Goal: Task Accomplishment & Management: Manage account settings

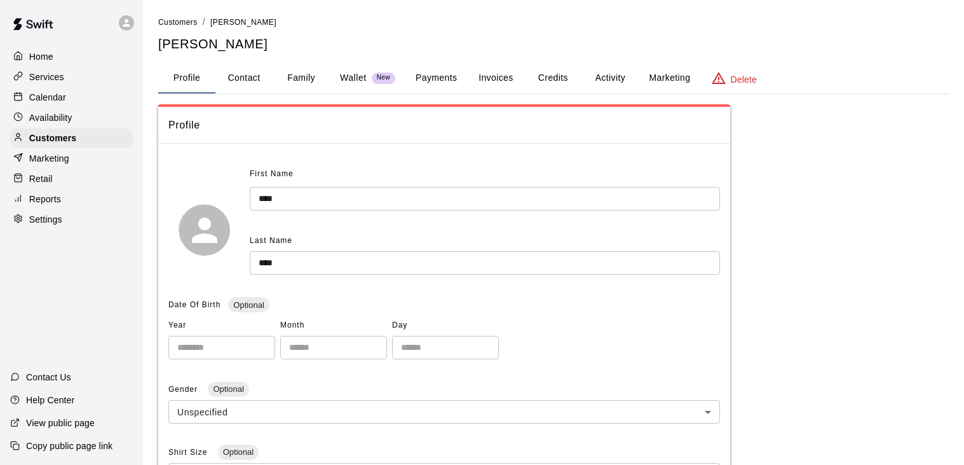
click at [52, 99] on p "Calendar" at bounding box center [47, 97] width 37 height 13
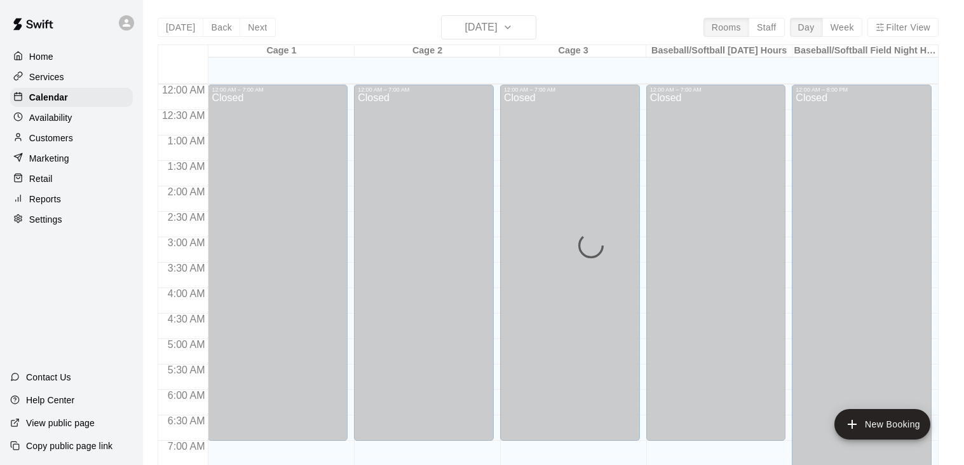
scroll to position [697, 0]
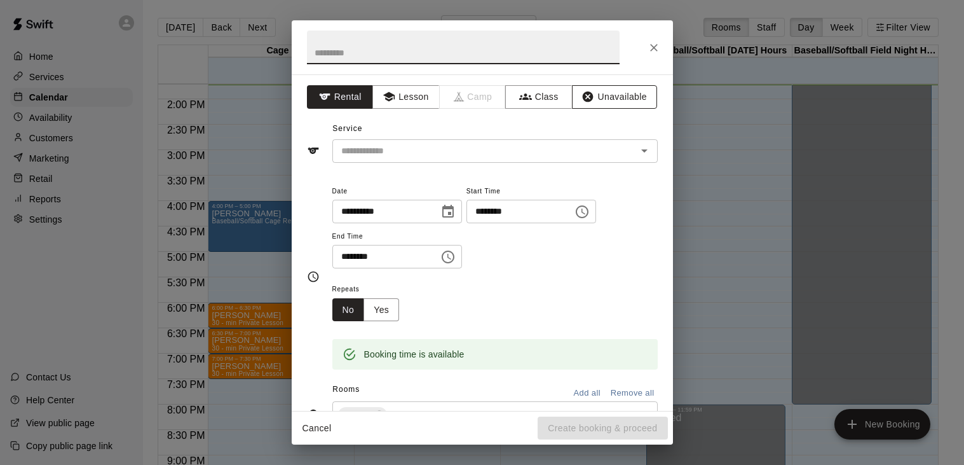
click at [618, 102] on button "Unavailable" at bounding box center [614, 97] width 85 height 24
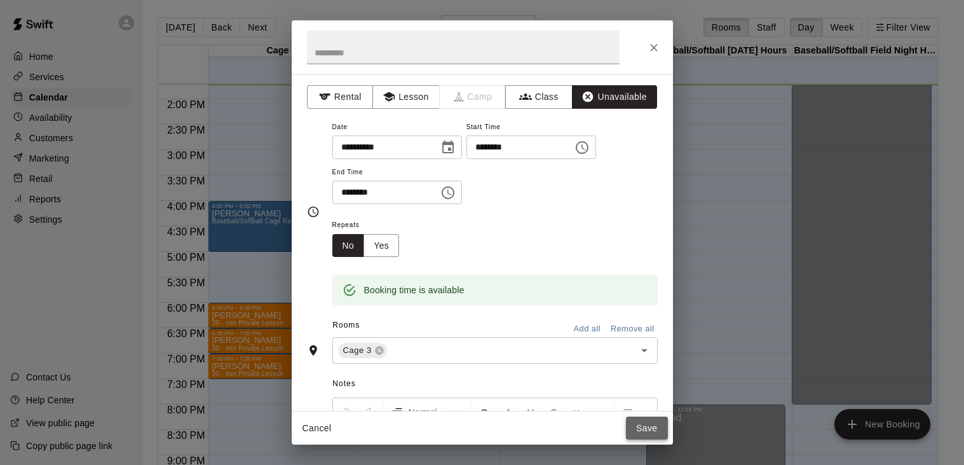
click at [645, 426] on button "Save" at bounding box center [647, 428] width 42 height 24
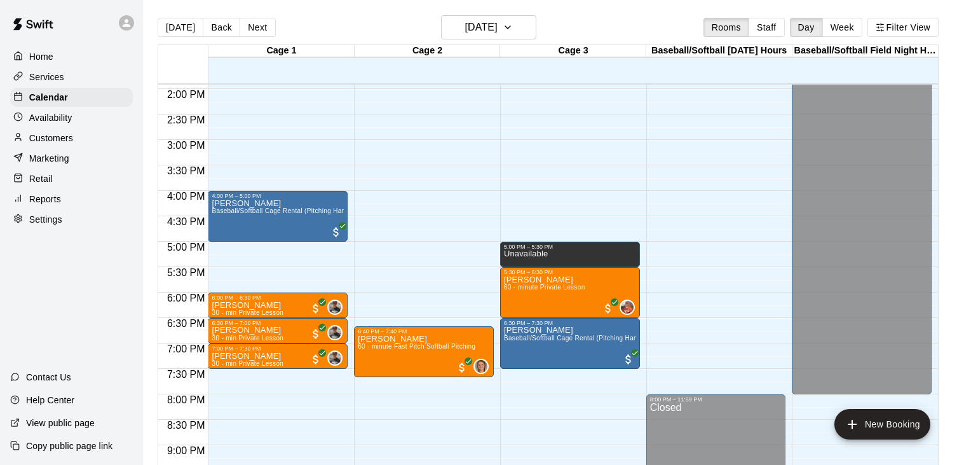
scroll to position [707, 0]
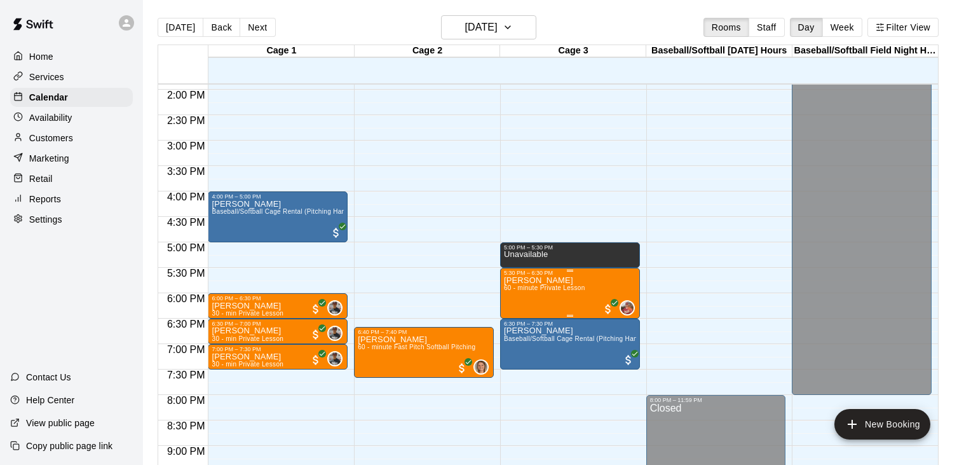
click at [562, 288] on span "60 - minute Private Lesson" at bounding box center [544, 287] width 81 height 7
click at [516, 327] on img "edit" at bounding box center [517, 327] width 15 height 15
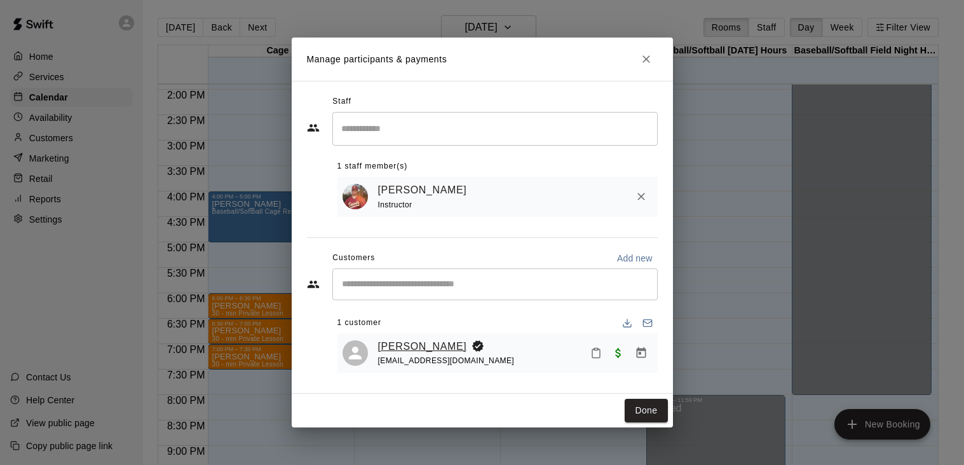
click at [405, 344] on link "[PERSON_NAME]" at bounding box center [422, 346] width 89 height 17
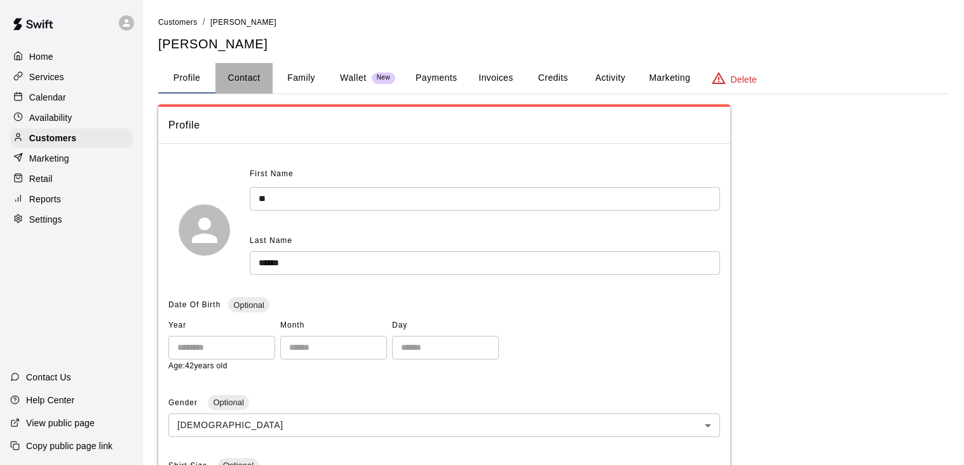
click at [257, 78] on button "Contact" at bounding box center [243, 78] width 57 height 31
select select "**"
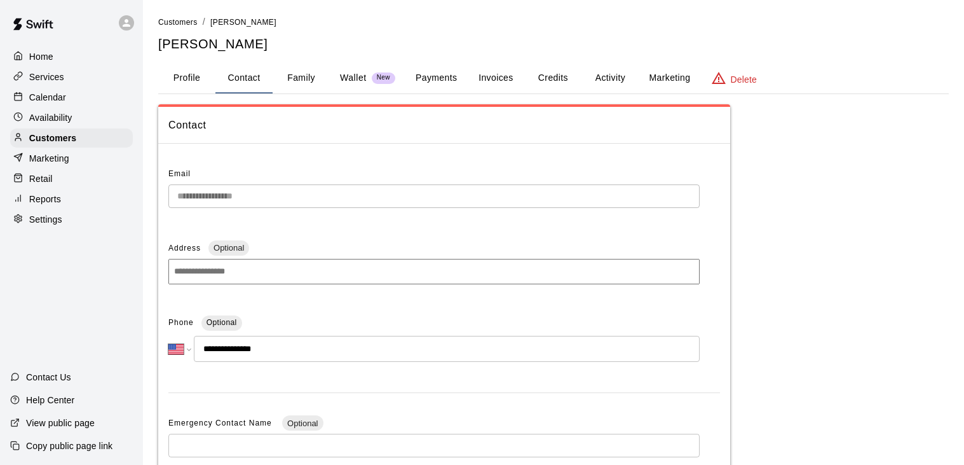
click at [307, 78] on button "Family" at bounding box center [301, 78] width 57 height 31
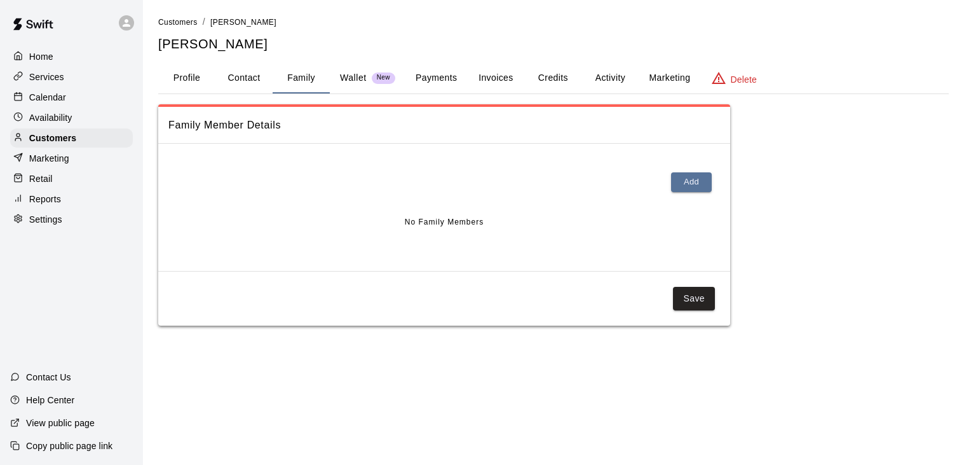
click at [184, 76] on button "Profile" at bounding box center [186, 78] width 57 height 31
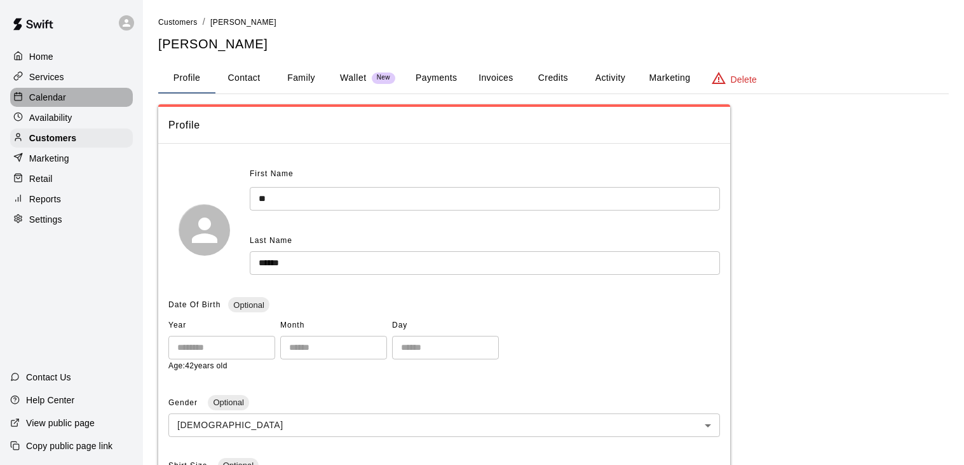
click at [62, 96] on p "Calendar" at bounding box center [47, 97] width 37 height 13
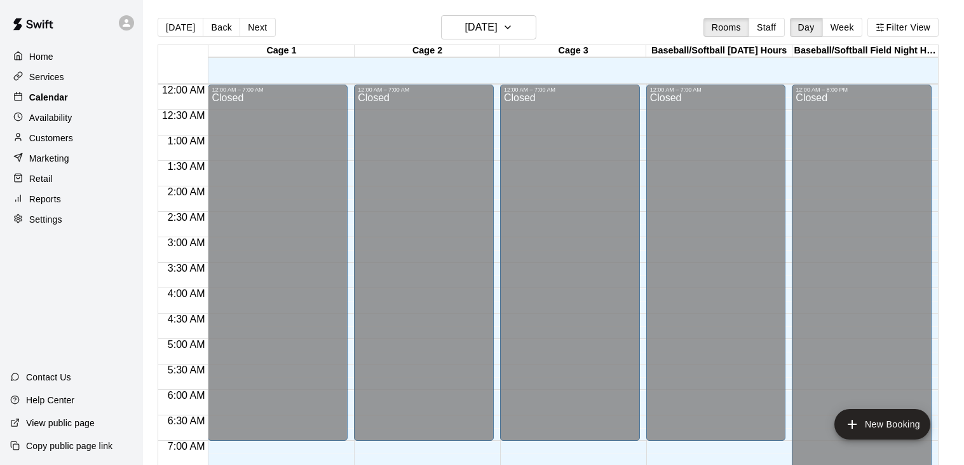
scroll to position [698, 0]
